Goal: Transaction & Acquisition: Purchase product/service

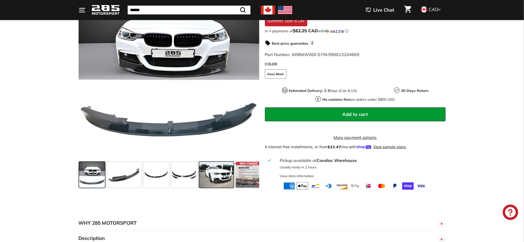
click at [218, 177] on span at bounding box center [216, 175] width 34 height 26
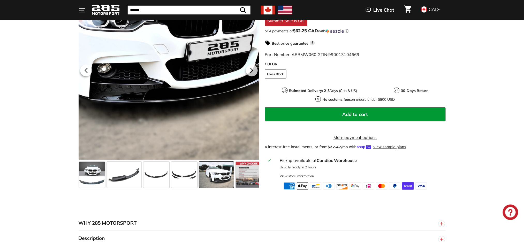
scroll to position [69, 0]
